Goal: Task Accomplishment & Management: Manage account settings

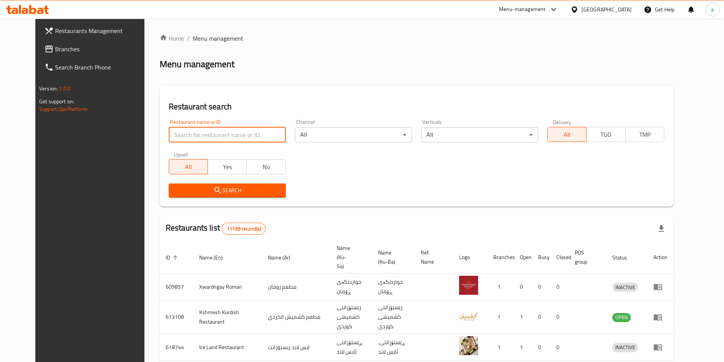
click at [220, 141] on input "search" at bounding box center [227, 134] width 117 height 15
paste input "rahma"
type input "rahma"
click at [271, 132] on input "rahma" at bounding box center [227, 134] width 117 height 15
click at [270, 133] on input "rahma" at bounding box center [227, 134] width 117 height 15
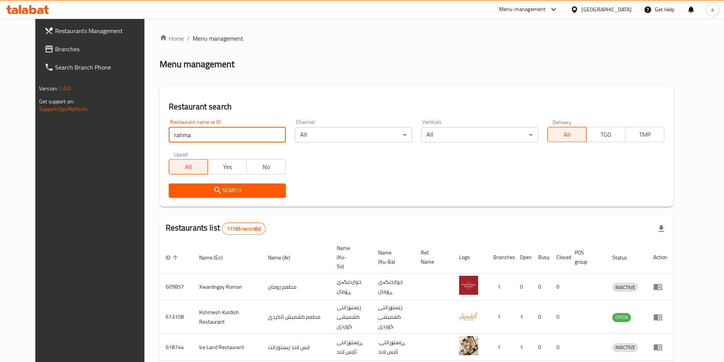
click at [268, 135] on input "rahma" at bounding box center [227, 134] width 117 height 15
click at [248, 130] on input "search" at bounding box center [227, 134] width 117 height 15
paste input "777706"
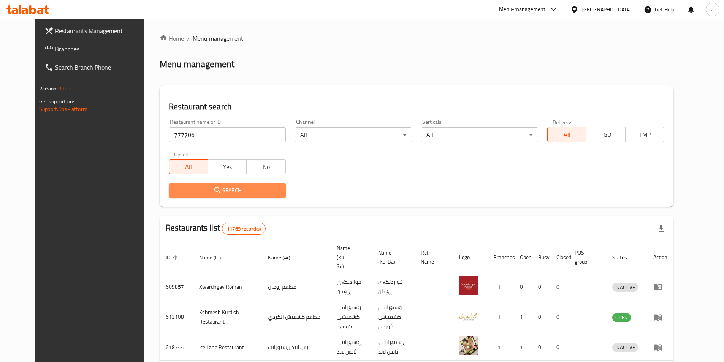
click at [224, 193] on span "Search" at bounding box center [227, 190] width 105 height 9
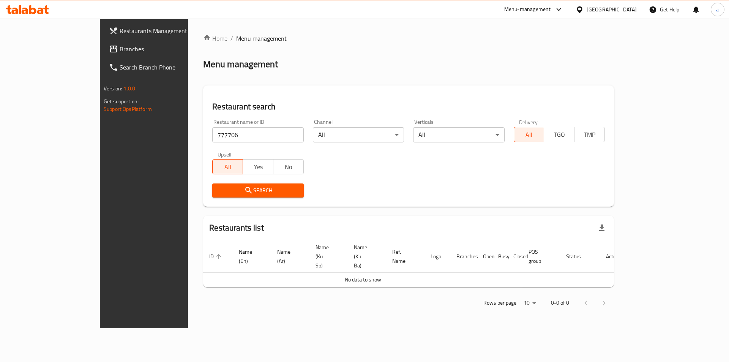
click at [212, 136] on input "777706" at bounding box center [257, 134] width 91 height 15
type input "777706"
click at [218, 187] on span "Search" at bounding box center [257, 190] width 79 height 9
click at [244, 191] on span "Search" at bounding box center [257, 190] width 79 height 9
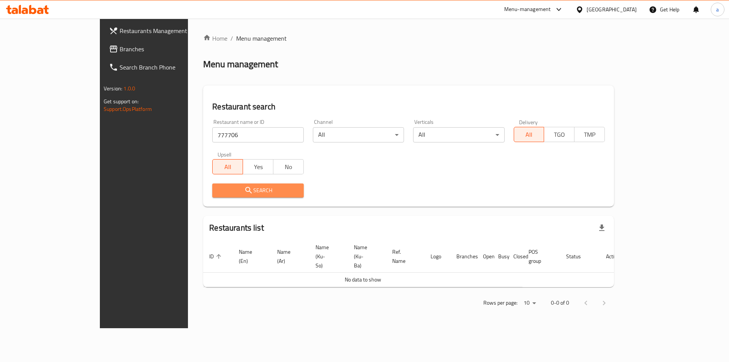
click at [212, 197] on button "Search" at bounding box center [257, 190] width 91 height 14
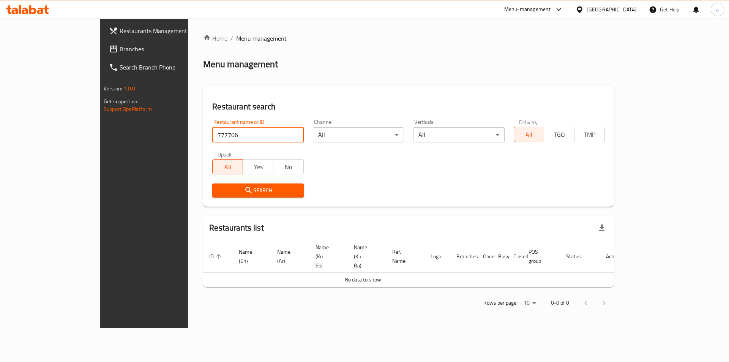
drag, startPoint x: 194, startPoint y: 140, endPoint x: 134, endPoint y: 145, distance: 59.9
click at [188, 145] on div "Home / Menu management Menu management Restaurant search Restaurant name or ID …" at bounding box center [408, 174] width 441 height 310
click at [120, 49] on span "Branches" at bounding box center [168, 48] width 96 height 9
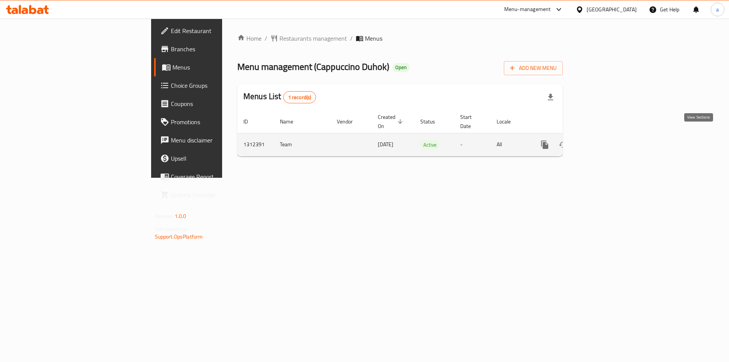
click at [609, 136] on link "enhanced table" at bounding box center [600, 145] width 18 height 18
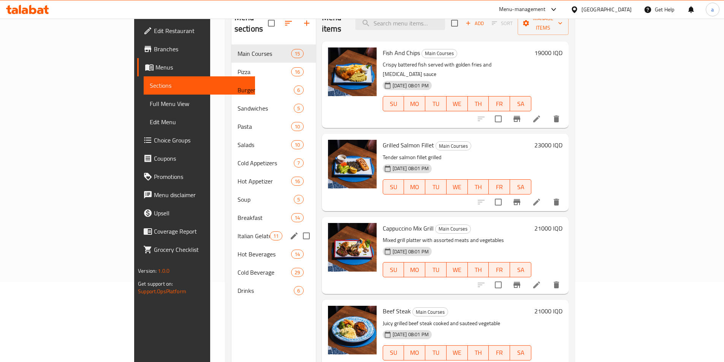
scroll to position [106, 0]
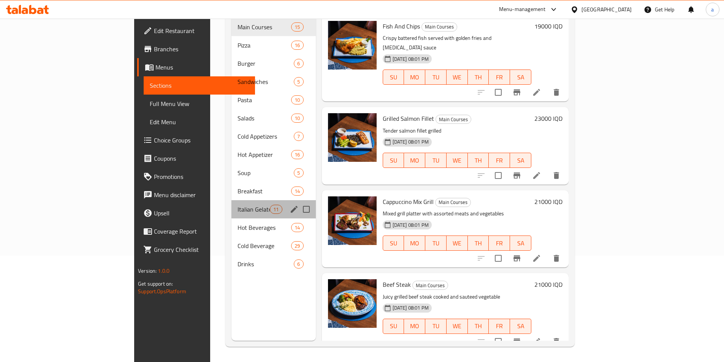
click at [231, 200] on div "Italian Gelato 11" at bounding box center [273, 209] width 84 height 18
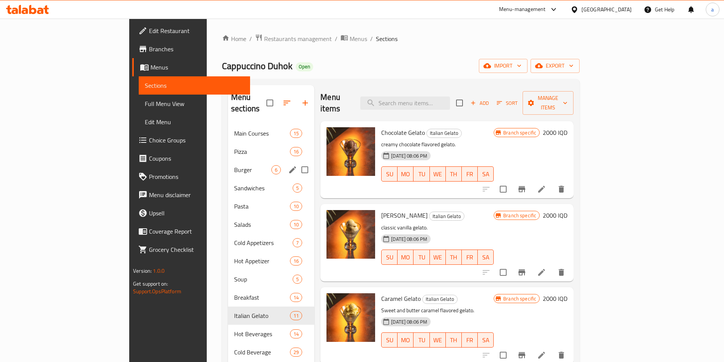
click at [228, 161] on div "Burger 6" at bounding box center [271, 170] width 86 height 18
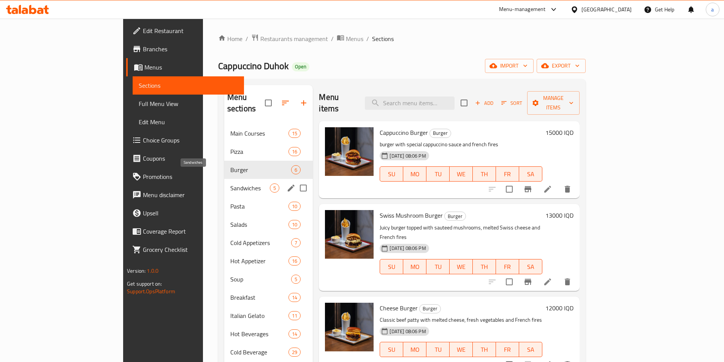
click at [230, 183] on span "Sandwiches" at bounding box center [250, 187] width 40 height 9
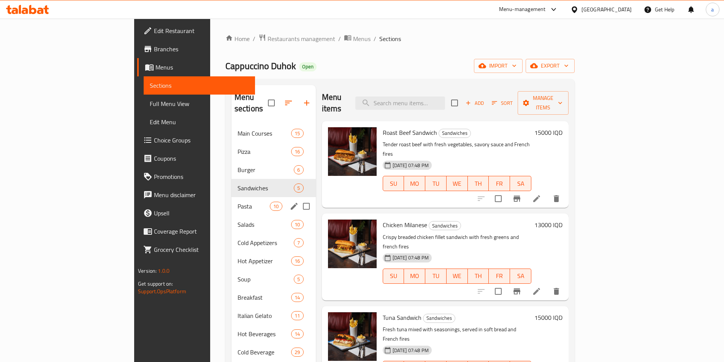
click at [231, 197] on div "Pasta 10" at bounding box center [273, 206] width 84 height 18
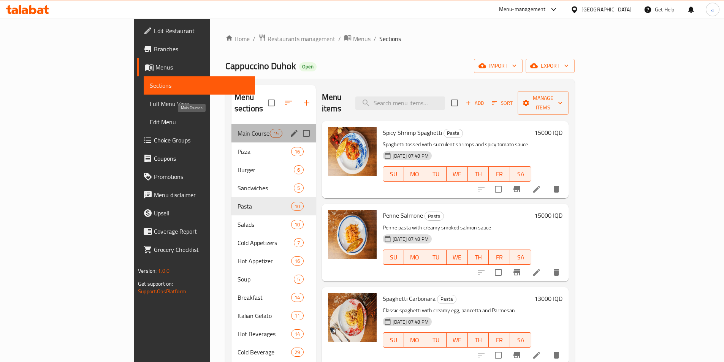
click at [237, 129] on span "Main Courses" at bounding box center [253, 133] width 32 height 9
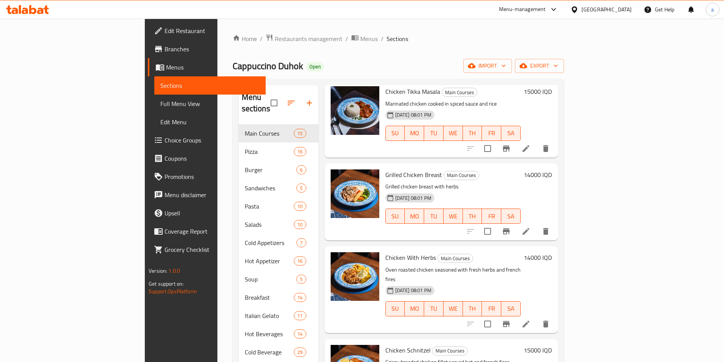
scroll to position [798, 0]
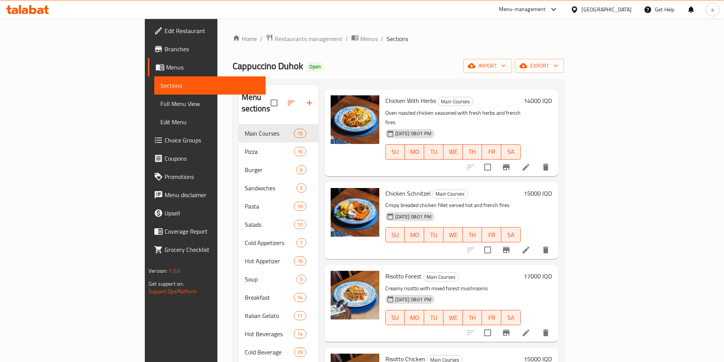
drag, startPoint x: 189, startPoint y: 174, endPoint x: 136, endPoint y: 160, distance: 55.2
click at [232, 160] on div "Menu sections Main Courses 15 Pizza 16 Burger 6 Sandwiches 5 Pasta 10 Salads 10…" at bounding box center [397, 266] width 331 height 374
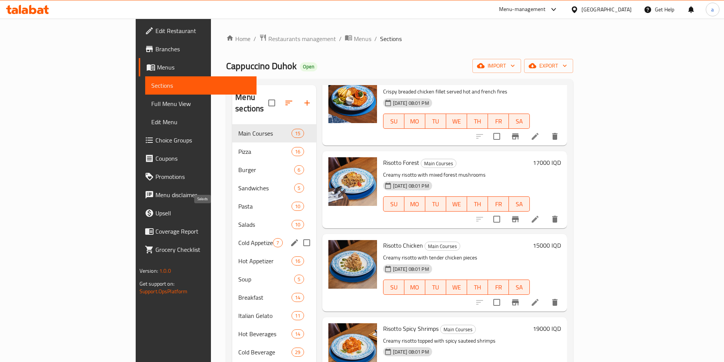
scroll to position [106, 0]
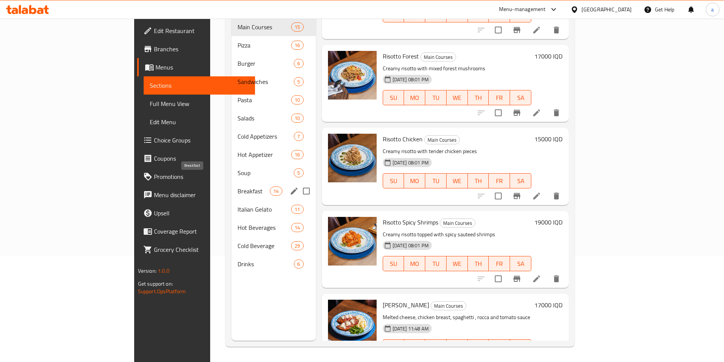
click at [237, 187] on span "Breakfast" at bounding box center [253, 191] width 32 height 9
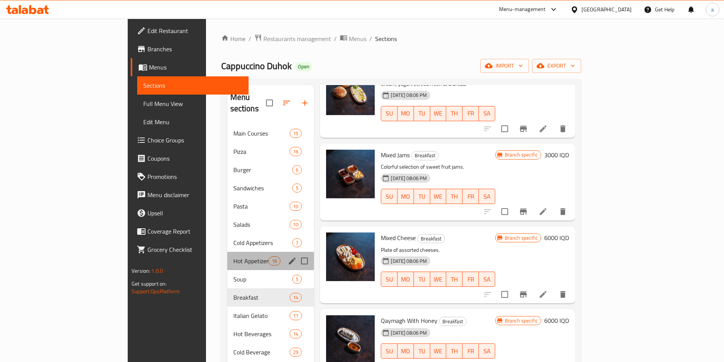
click at [227, 252] on div "Hot Appetizer 16" at bounding box center [270, 261] width 87 height 18
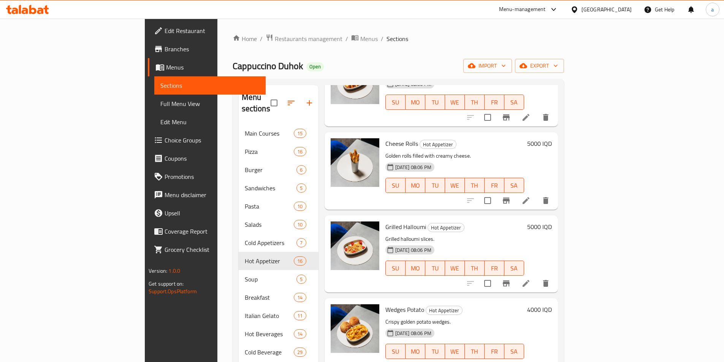
scroll to position [529, 0]
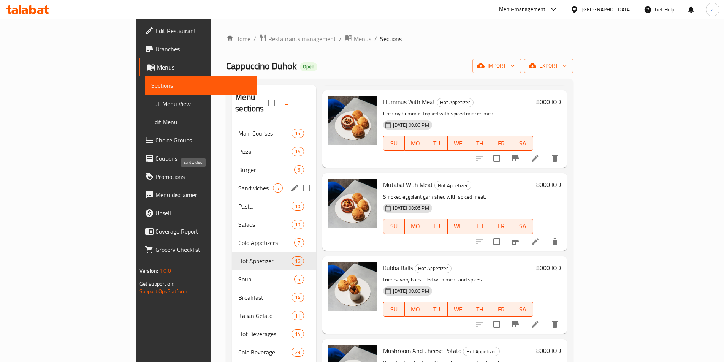
click at [238, 183] on span "Sandwiches" at bounding box center [255, 187] width 35 height 9
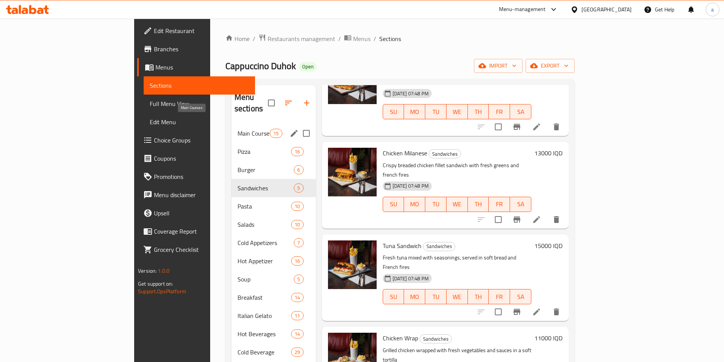
click at [237, 129] on span "Main Courses" at bounding box center [253, 133] width 32 height 9
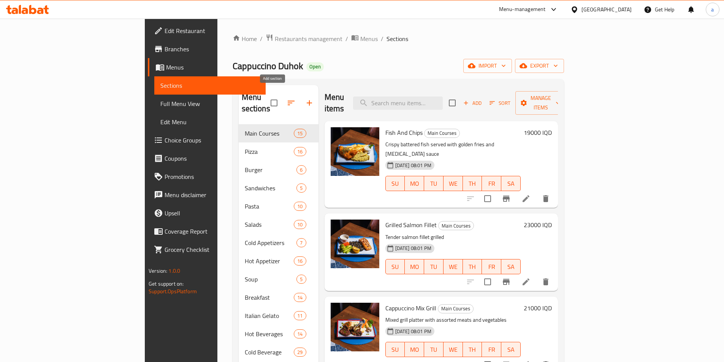
click at [305, 98] on icon "button" at bounding box center [309, 102] width 9 height 9
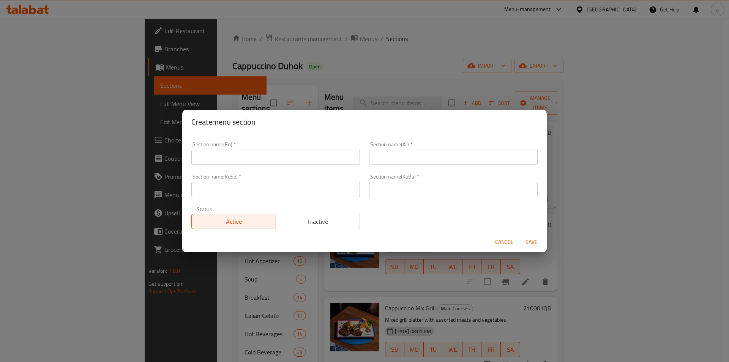
click at [393, 184] on input "text" at bounding box center [453, 189] width 169 height 15
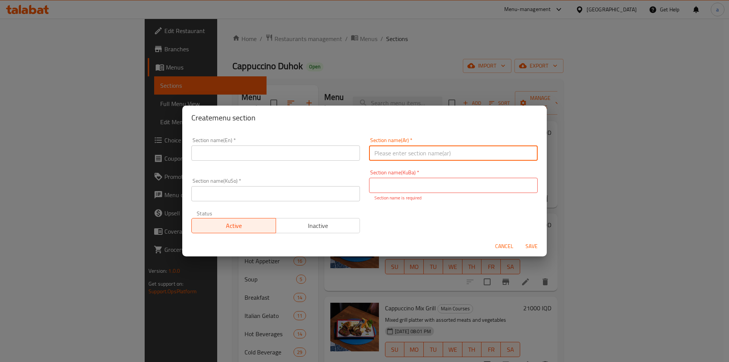
click at [381, 152] on input "text" at bounding box center [453, 152] width 169 height 15
paste input "لحم بالعجين"
drag, startPoint x: 382, startPoint y: 155, endPoint x: 343, endPoint y: 151, distance: 39.8
click at [342, 150] on div "Section name(En)   * Section name(En) * Section name(Ar)   * لحم بالعجين Sectio…" at bounding box center [365, 185] width 356 height 105
drag, startPoint x: 372, startPoint y: 154, endPoint x: 361, endPoint y: 152, distance: 11.7
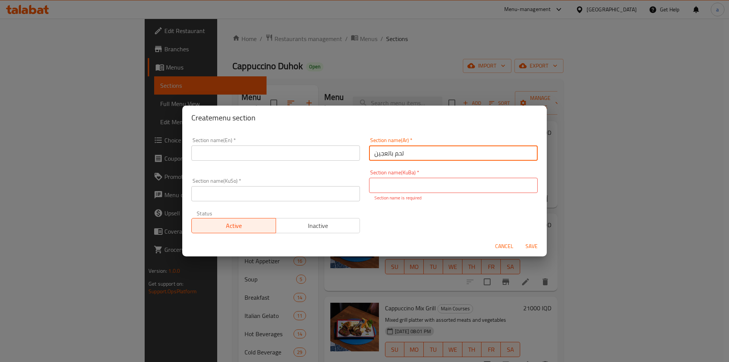
click at [361, 152] on div "Section name(En)   * Section name(En) * Section name(Ar)   * لحم بالعجين Sectio…" at bounding box center [365, 185] width 356 height 105
type input "لحم بالعجين"
click at [434, 191] on input "text" at bounding box center [453, 185] width 169 height 15
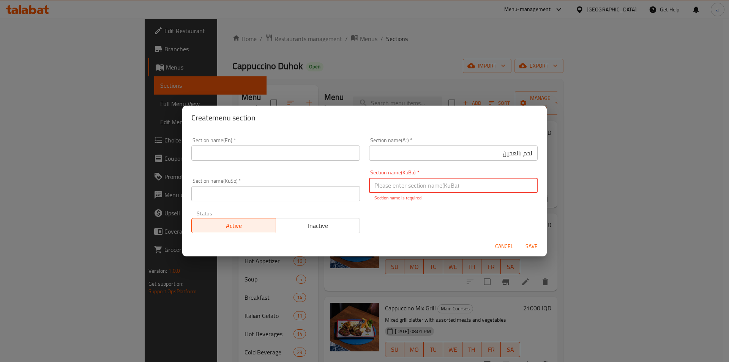
paste input "کولێرە بە قیمە"
drag, startPoint x: 371, startPoint y: 183, endPoint x: 359, endPoint y: 185, distance: 11.9
click at [359, 185] on div "Section name(En)   * Section name(En) * Section name(Ar)   * لحم بالعجين Sectio…" at bounding box center [365, 185] width 356 height 105
drag, startPoint x: 410, startPoint y: 185, endPoint x: 430, endPoint y: 182, distance: 19.7
click at [433, 183] on input "کولێرە بە قیمە" at bounding box center [453, 185] width 169 height 15
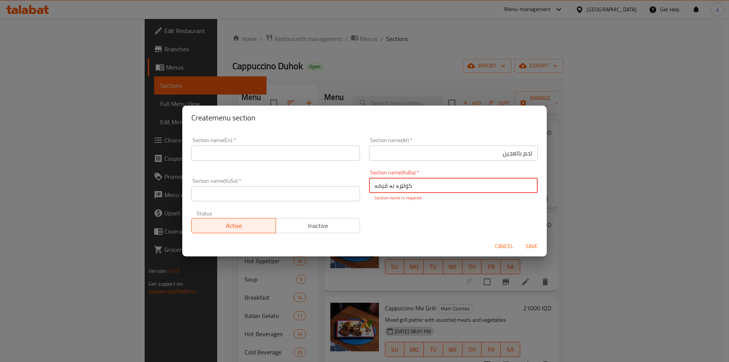
drag, startPoint x: 429, startPoint y: 181, endPoint x: 335, endPoint y: 190, distance: 94.2
click at [335, 190] on div "Section name(En)   * Section name(En) * Section name(Ar)   * لحم بالعجين Sectio…" at bounding box center [365, 185] width 356 height 105
type input "کولێرە بە قیمە"
click at [318, 197] on div "Section name(KuSo)   * Section name(KuSo) *" at bounding box center [276, 190] width 178 height 32
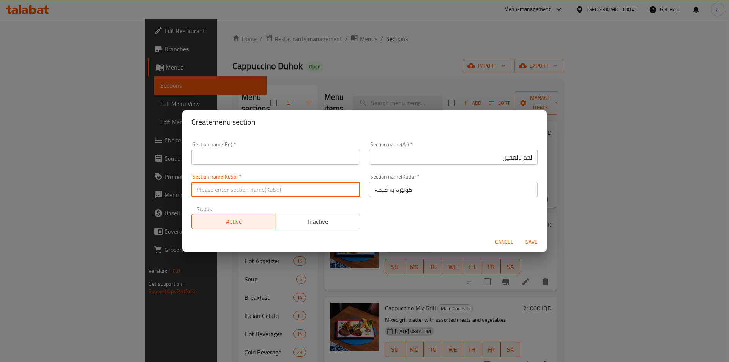
paste input "کولێرە بە قیمە"
type input "کولێرە بە قیمە"
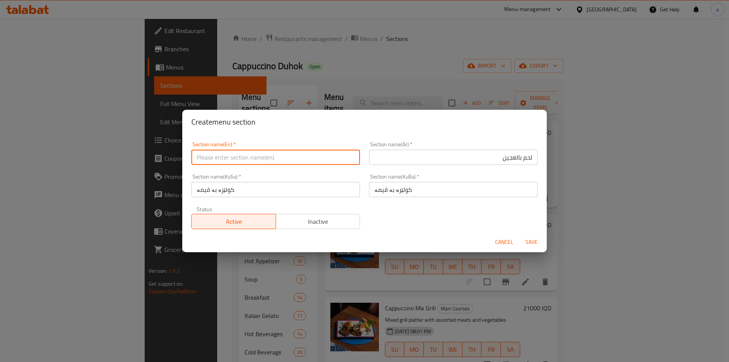
click at [284, 156] on input "text" at bounding box center [275, 157] width 169 height 15
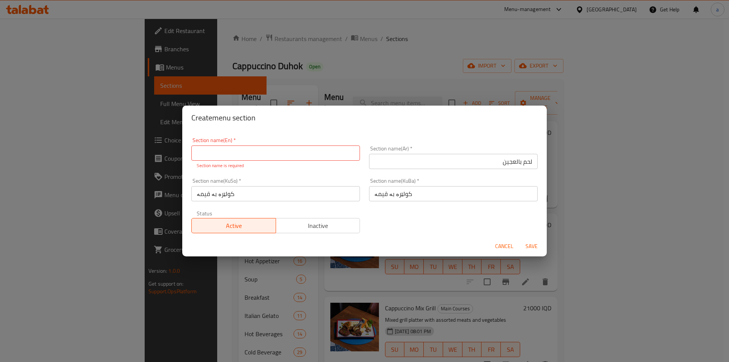
click at [332, 163] on p "Section name is required" at bounding box center [276, 165] width 158 height 7
click at [324, 157] on input "text" at bounding box center [275, 152] width 169 height 15
paste input "Lahm Baajen"
drag, startPoint x: 199, startPoint y: 153, endPoint x: 183, endPoint y: 150, distance: 15.9
click at [183, 150] on div "Section name(En)   * Lahm Baajen Section name(En) * Section name is required Se…" at bounding box center [364, 183] width 365 height 106
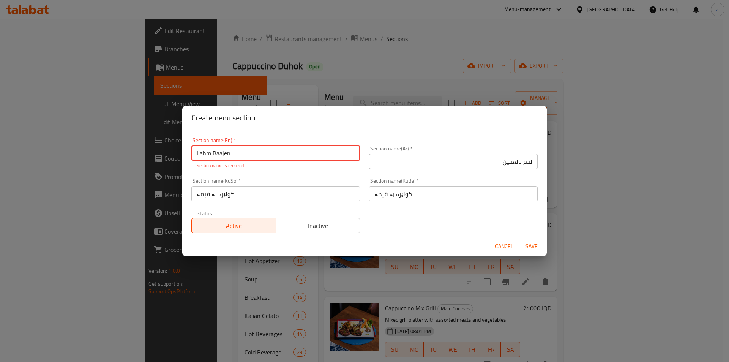
click at [217, 155] on input "Lahm Baajen" at bounding box center [275, 152] width 169 height 15
drag, startPoint x: 244, startPoint y: 152, endPoint x: 151, endPoint y: 153, distance: 92.3
click at [151, 153] on div "Create menu section Section name(En)   * Lahm Baajen Section name(En) * Section…" at bounding box center [364, 181] width 729 height 362
type input "Lahm Baajen"
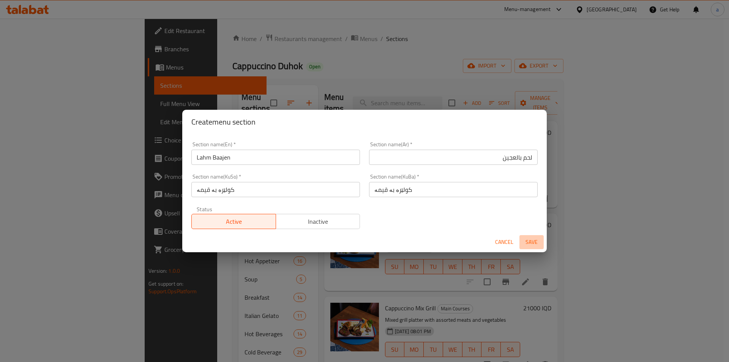
click at [532, 239] on span "Save" at bounding box center [532, 241] width 18 height 9
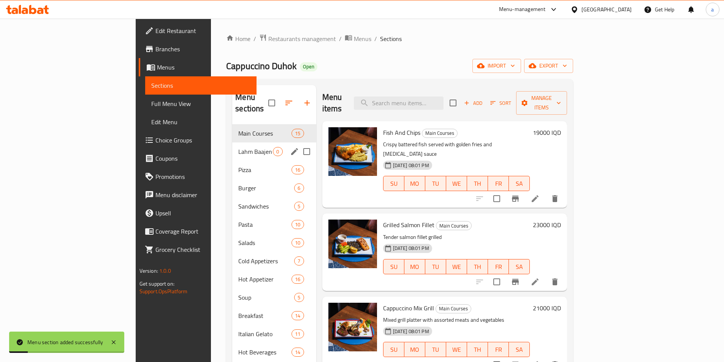
click at [238, 147] on span "Lahm Baajen" at bounding box center [255, 151] width 35 height 9
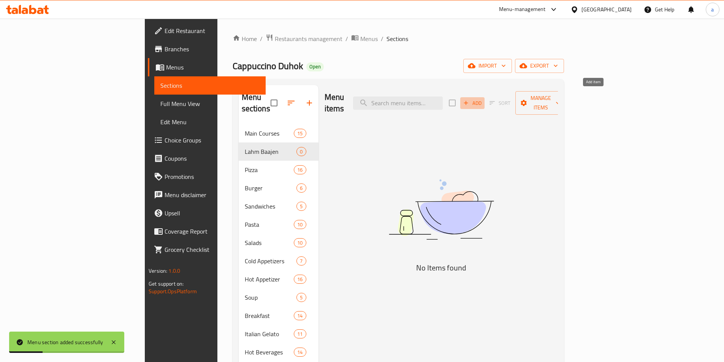
click at [482, 99] on span "Add" at bounding box center [472, 103] width 21 height 9
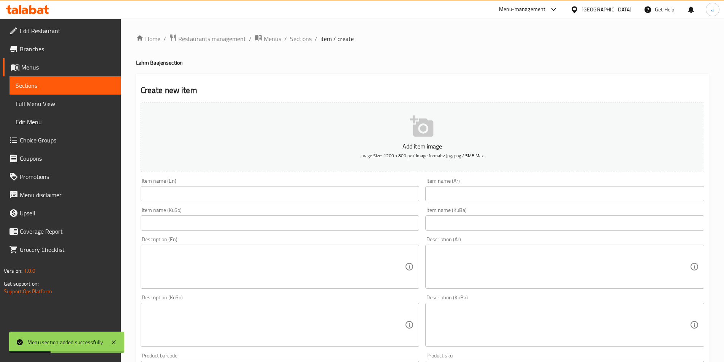
click at [196, 194] on input "text" at bounding box center [280, 193] width 279 height 15
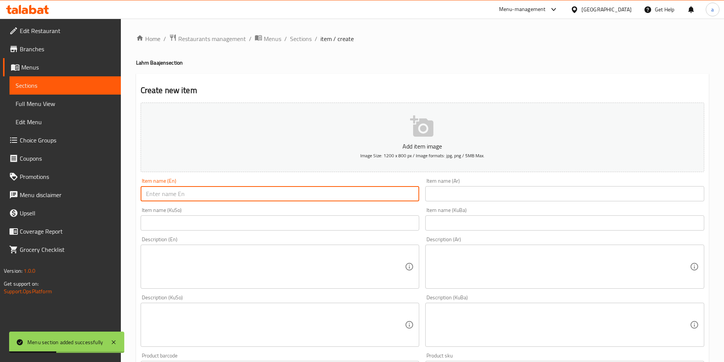
paste input "Lahm Baajen"
type input "Lahm Baajen"
click at [465, 189] on input "text" at bounding box center [564, 193] width 279 height 15
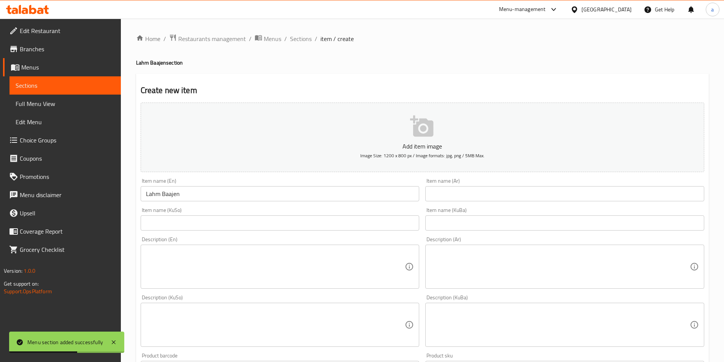
click at [471, 197] on input "text" at bounding box center [564, 193] width 279 height 15
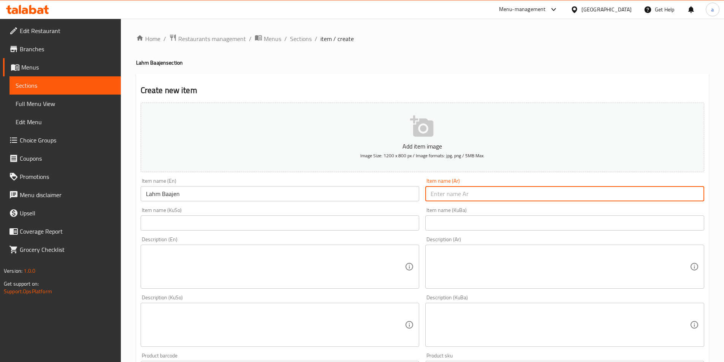
paste input "لحم بالعجين"
drag, startPoint x: 443, startPoint y: 195, endPoint x: 414, endPoint y: 195, distance: 28.5
click at [414, 195] on div "Add item image Image Size: 1200 x 800 px / Image formats: jpg, png / 5MB Max. I…" at bounding box center [422, 307] width 569 height 415
click at [463, 189] on input "لحم بالعجين" at bounding box center [564, 193] width 279 height 15
type input "لحم بالعجين"
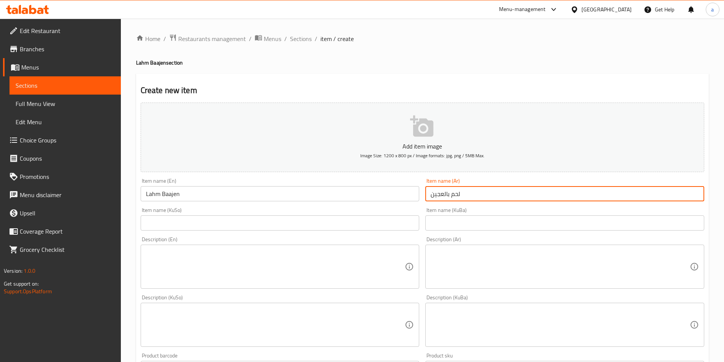
click at [465, 225] on input "text" at bounding box center [564, 222] width 279 height 15
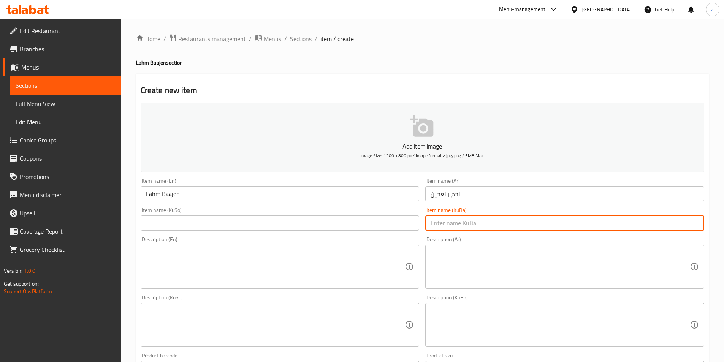
paste input "کولێرە بە قیمە"
type input "کولێرە بە قیمە"
click at [352, 231] on div "Item name (KuSo) Item name (KuSo)" at bounding box center [280, 218] width 285 height 29
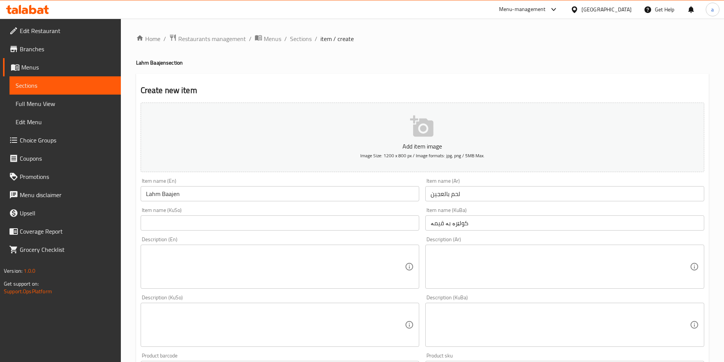
click at [350, 222] on input "text" at bounding box center [280, 222] width 279 height 15
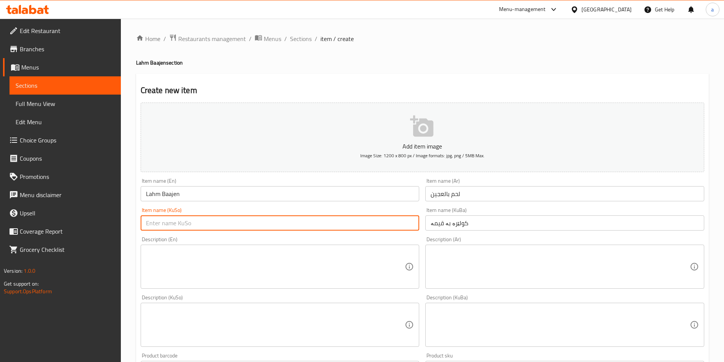
paste input "کولێرە بە قیمە"
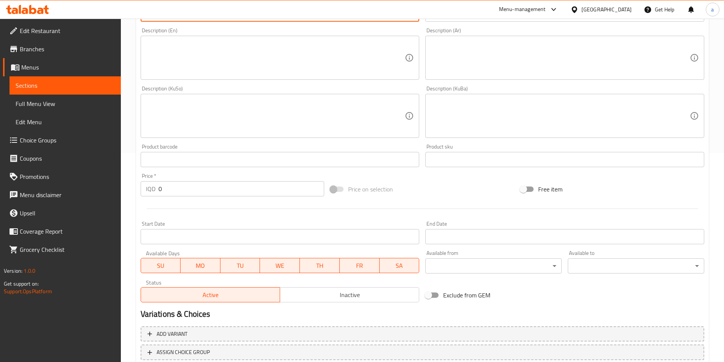
scroll to position [228, 0]
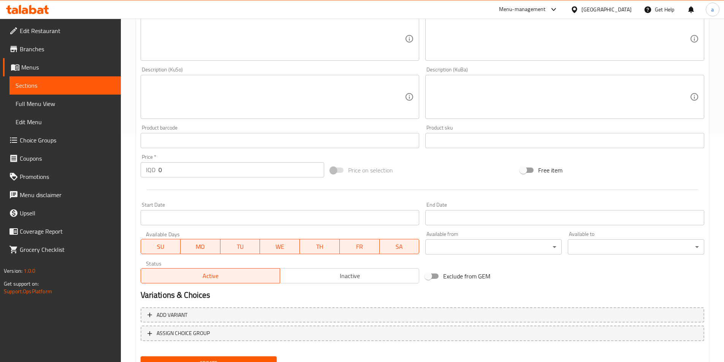
type input "کولێرە بە قیمە"
drag, startPoint x: 180, startPoint y: 169, endPoint x: 111, endPoint y: 177, distance: 69.5
click at [111, 177] on div "Edit Restaurant Branches Menus Sections Full Menu View Edit Menu Choice Groups …" at bounding box center [362, 94] width 724 height 606
type input "7000"
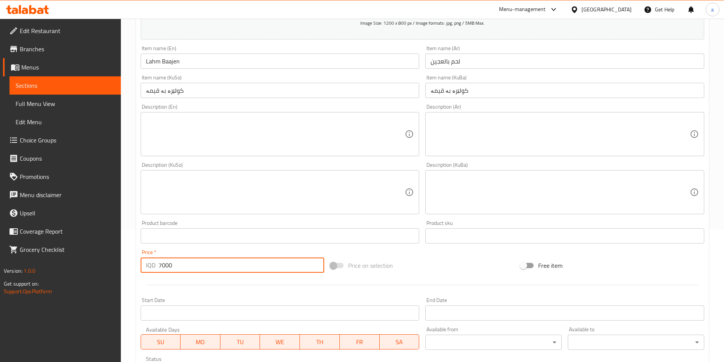
scroll to position [114, 0]
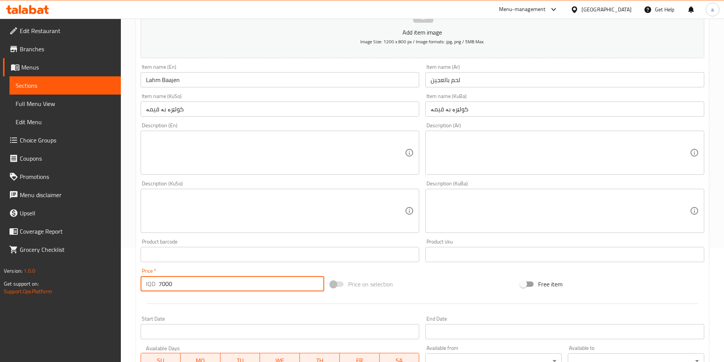
click at [484, 154] on textarea at bounding box center [559, 153] width 259 height 36
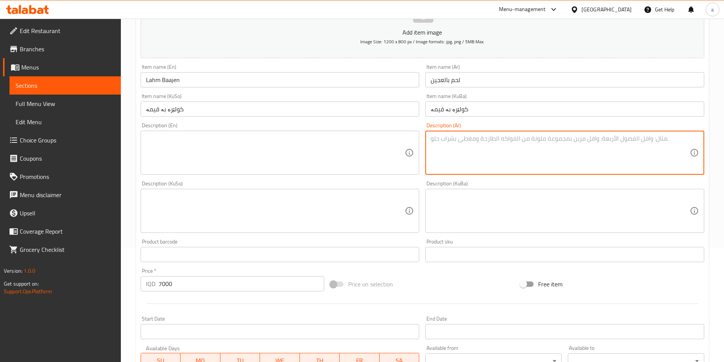
paste textarea "لحم مفروم على خبز رقيق على طريقة شرقية"
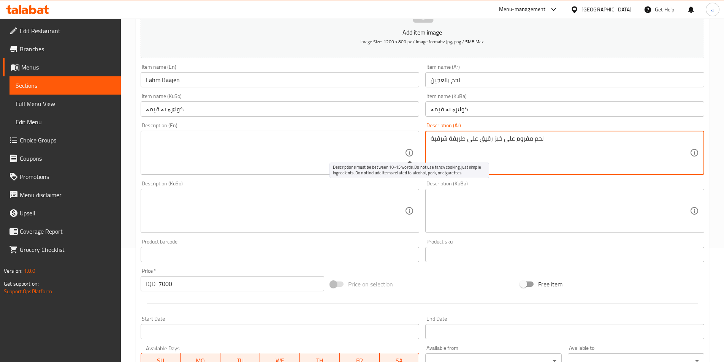
drag, startPoint x: 568, startPoint y: 134, endPoint x: 408, endPoint y: 153, distance: 161.0
click at [408, 153] on div "Add item image Image Size: 1200 x 800 px / Image formats: jpg, png / 5MB Max. I…" at bounding box center [422, 193] width 569 height 415
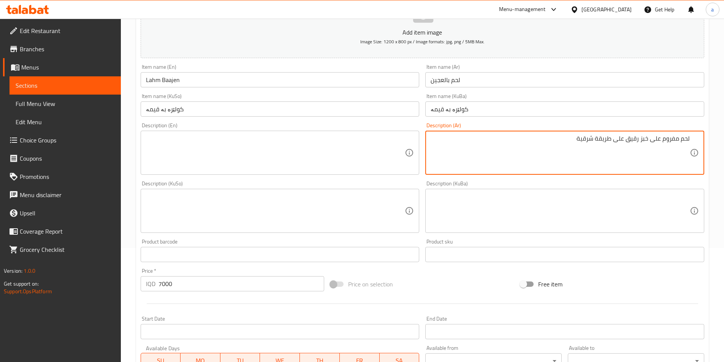
click at [524, 147] on textarea "لحم مفروم على خبز رقيق على طريقة شرقية" at bounding box center [559, 153] width 259 height 36
click at [688, 138] on textarea "لحم مفروم على خبز رقيق على طريقة شرقية" at bounding box center [559, 153] width 259 height 36
type textarea "لحم مفروم على خبز رقيق على طريقة شرقية"
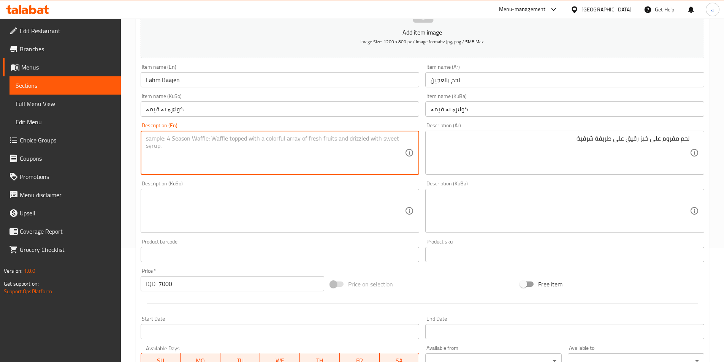
click at [313, 143] on textarea at bounding box center [275, 153] width 259 height 36
paste textarea "Minced meat on thin bread on oriental style"
type textarea "Minced meat on thin bread on oriental style"
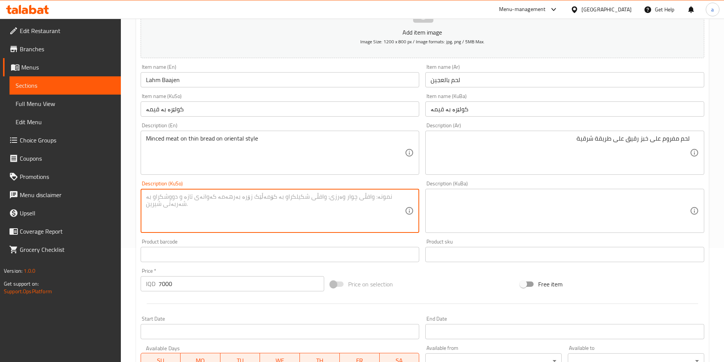
click at [349, 221] on textarea at bounding box center [275, 211] width 259 height 36
paste textarea "گۆشتی قیمەکراو لەسەر نانى تەنک لەسەر شێوازی شەرقی"
type textarea "گۆشتی قیمەکراو لەسەر نانى تەنک لەسەر شێوازی شەرقی"
click at [456, 211] on textarea at bounding box center [559, 211] width 259 height 36
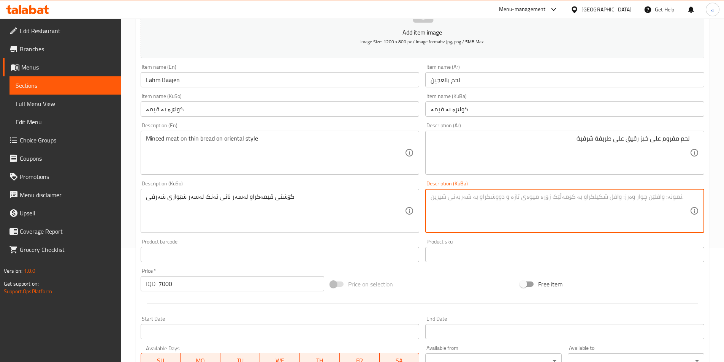
paste textarea "گۆشتی قیمەکراو لەسەر نانى تەنک لەسەر شێوازی شەرقی"
type textarea "گۆشتی قیمەکراو لەسەر نانى تەنک لەسەر شێوازی شەرقی"
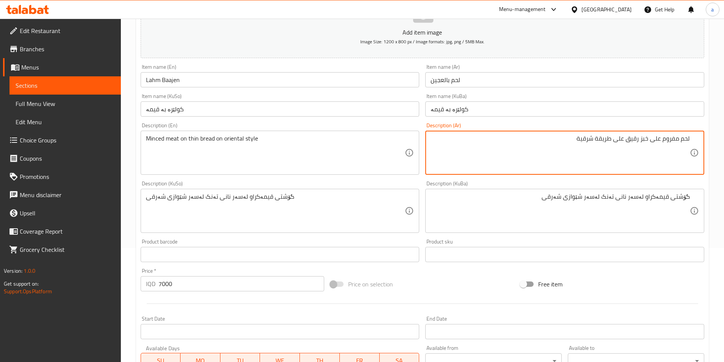
click at [625, 141] on textarea "لحم مفروم على خبز رقيق على طريقة شرقية" at bounding box center [559, 153] width 259 height 36
type textarea "لحم مفروم على خبز رقيق وعلى طريقة شرقية"
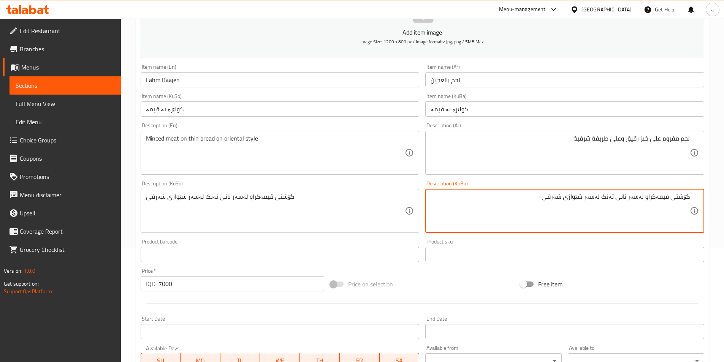
click at [606, 199] on textarea "گۆشتی قیمەکراو لەسەر نانى تەنک لەسەر شێوازی شەرقی" at bounding box center [559, 211] width 259 height 36
type textarea "گۆشتی قیمەکراو لەسەر نانى تەنک و لەسەر شێوازی شەرقی"
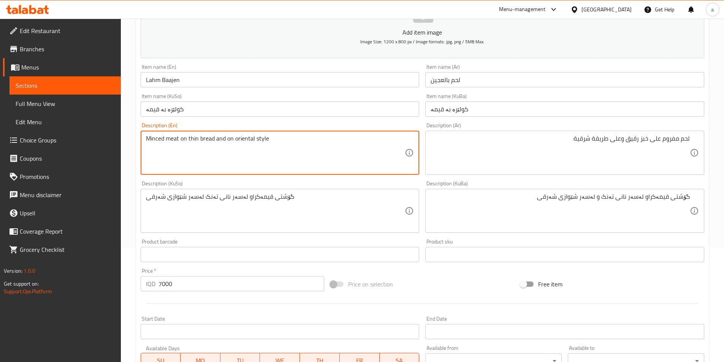
type textarea "Minced meat on thin bread and on oriental style"
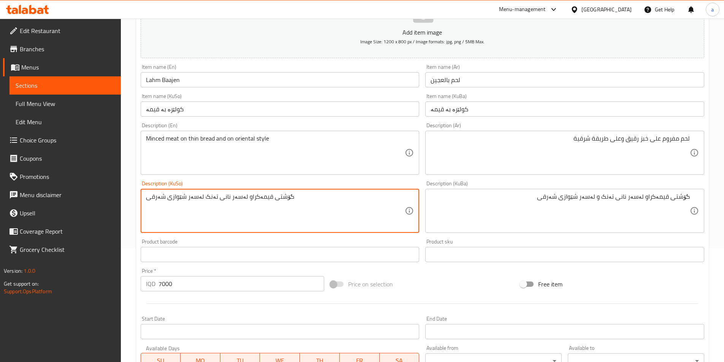
paste textarea
type textarea "گۆشتی قیمەکراو لەسەر نانى تەنک و لەسەر شێوازی شەرقی"
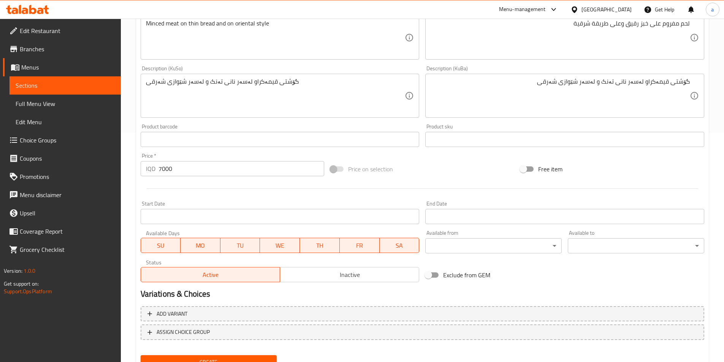
scroll to position [262, 0]
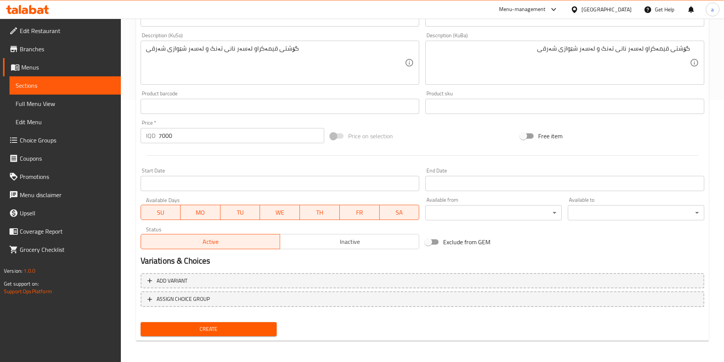
click at [223, 324] on button "Create" at bounding box center [209, 329] width 136 height 14
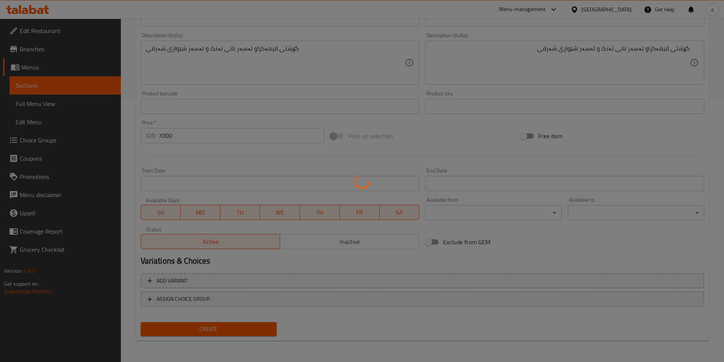
type input "0"
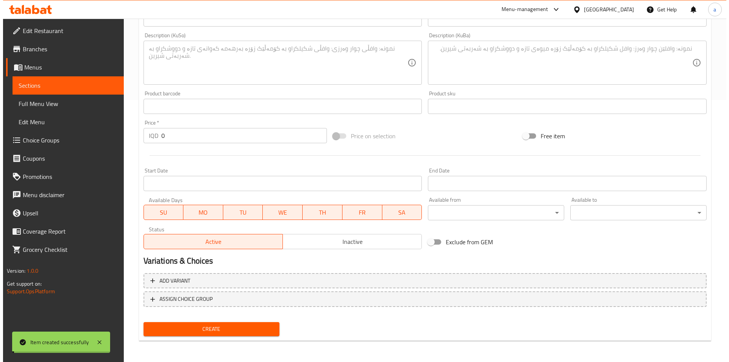
scroll to position [0, 0]
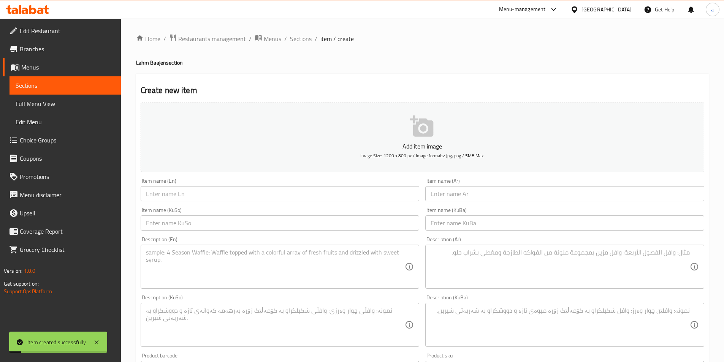
click at [63, 107] on span "Full Menu View" at bounding box center [65, 103] width 99 height 9
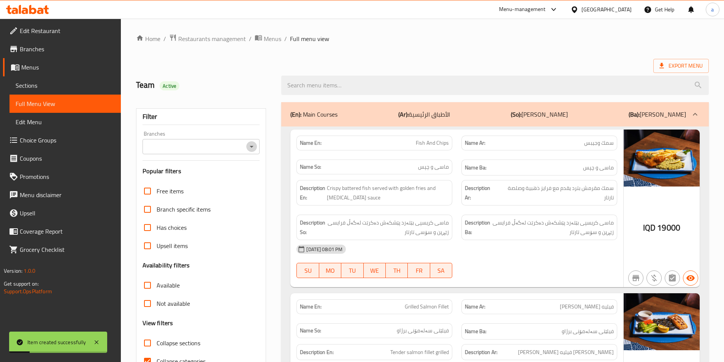
click at [250, 147] on icon "Open" at bounding box center [251, 146] width 9 height 9
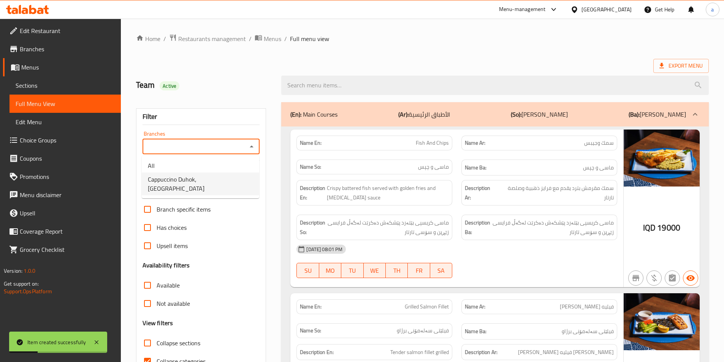
click at [245, 181] on li "Cappuccino Duhok, [GEOGRAPHIC_DATA]" at bounding box center [200, 183] width 117 height 23
type input "Cappuccino Duhok, [GEOGRAPHIC_DATA]"
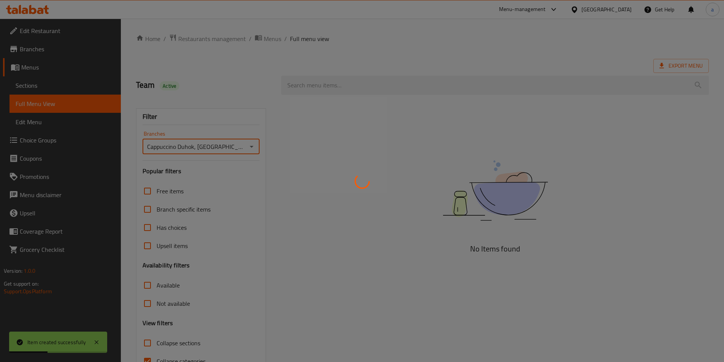
click at [360, 86] on div at bounding box center [362, 181] width 724 height 362
click at [351, 82] on div at bounding box center [362, 181] width 724 height 362
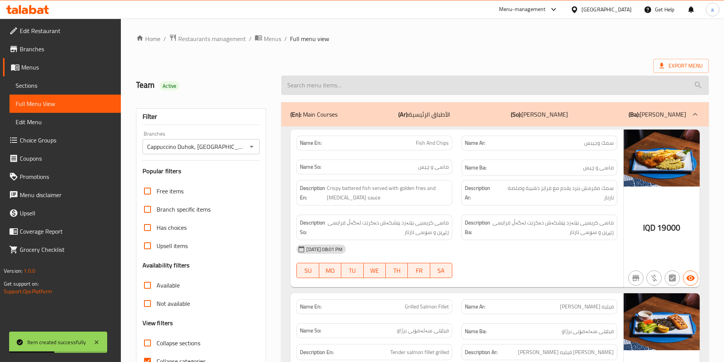
click at [348, 87] on input "search" at bounding box center [494, 85] width 427 height 19
paste input "Lahm Baajen"
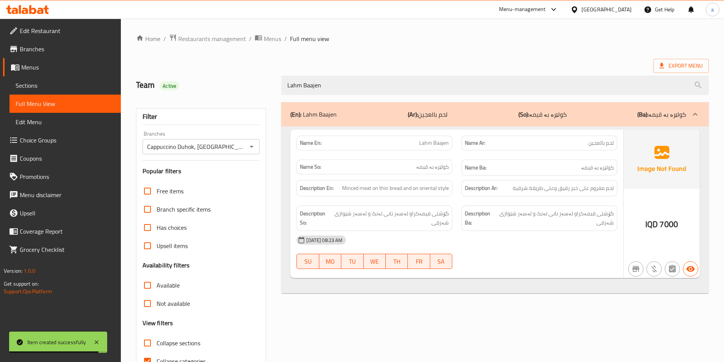
type input "Lahm Baajen"
click at [520, 52] on div "Home / Restaurants management / Menus / Full menu view Export Menu Team Active …" at bounding box center [422, 211] width 572 height 355
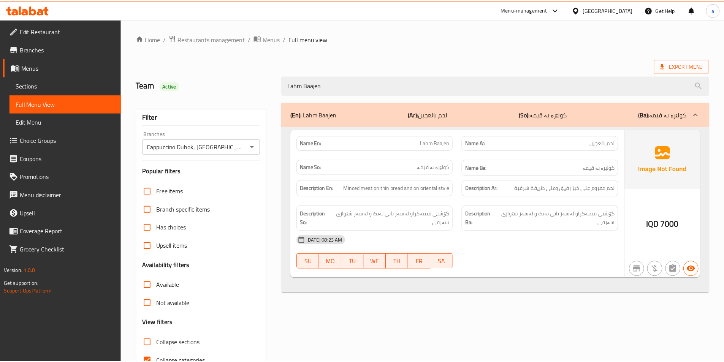
scroll to position [42, 0]
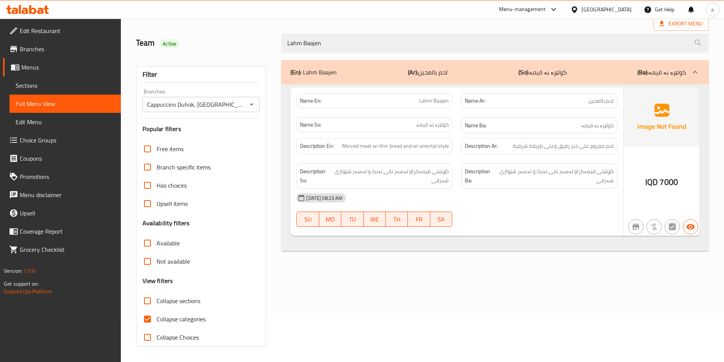
click at [29, 53] on span "Branches" at bounding box center [67, 48] width 95 height 9
